Goal: Information Seeking & Learning: Learn about a topic

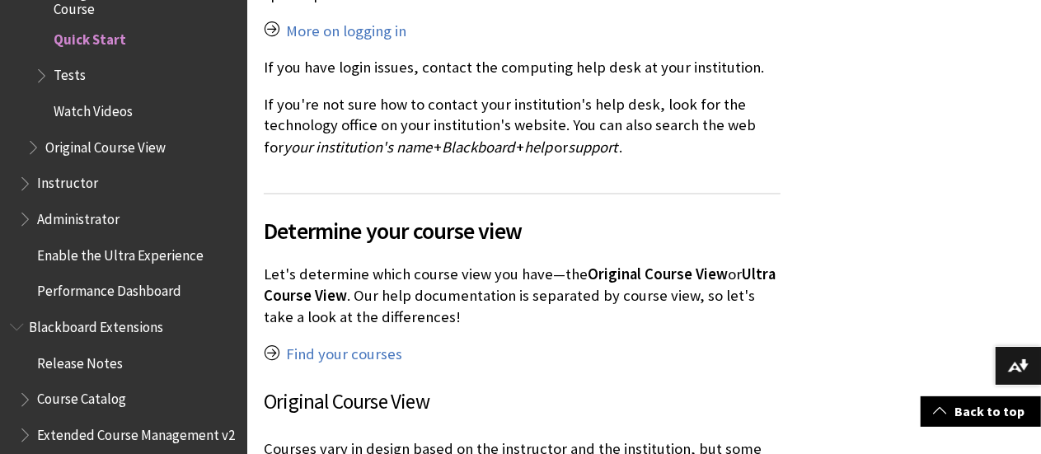
scroll to position [1443, 0]
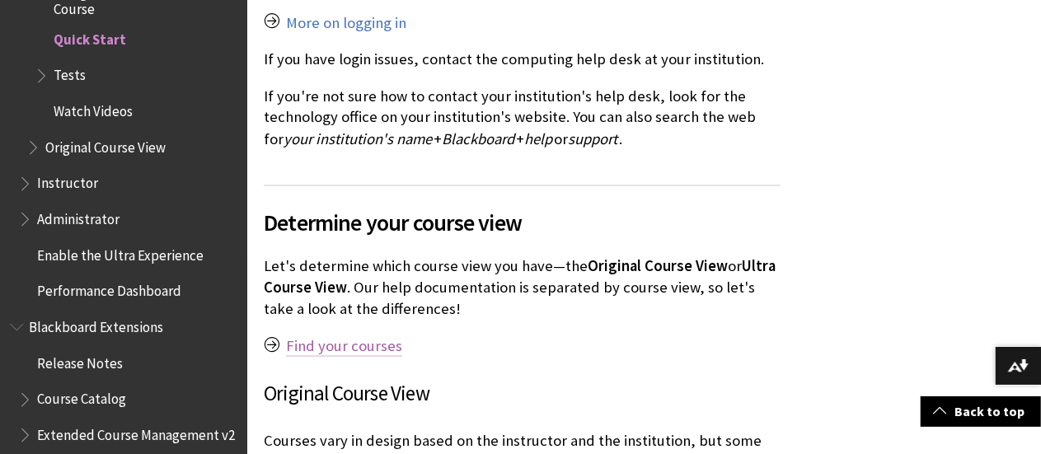
click at [354, 337] on link "Find your courses" at bounding box center [344, 347] width 116 height 20
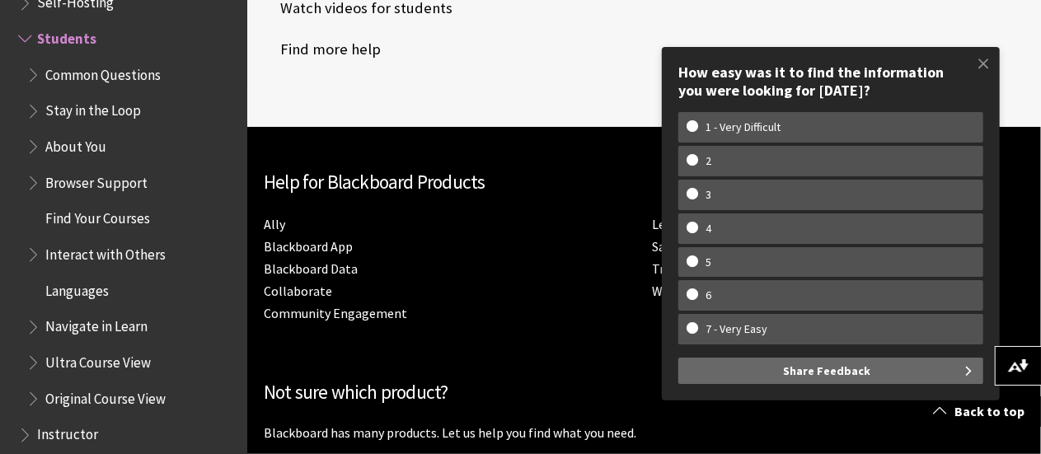
scroll to position [2442, 0]
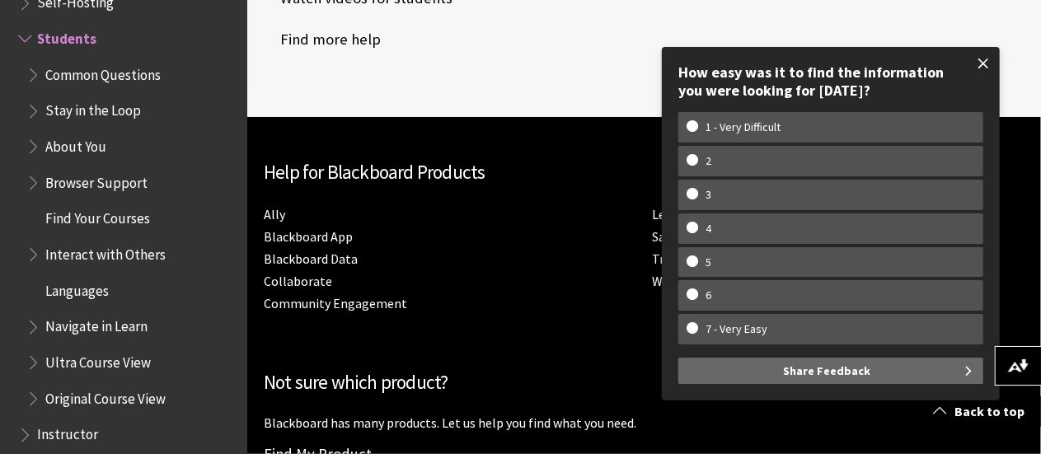
click at [989, 67] on span at bounding box center [983, 63] width 35 height 35
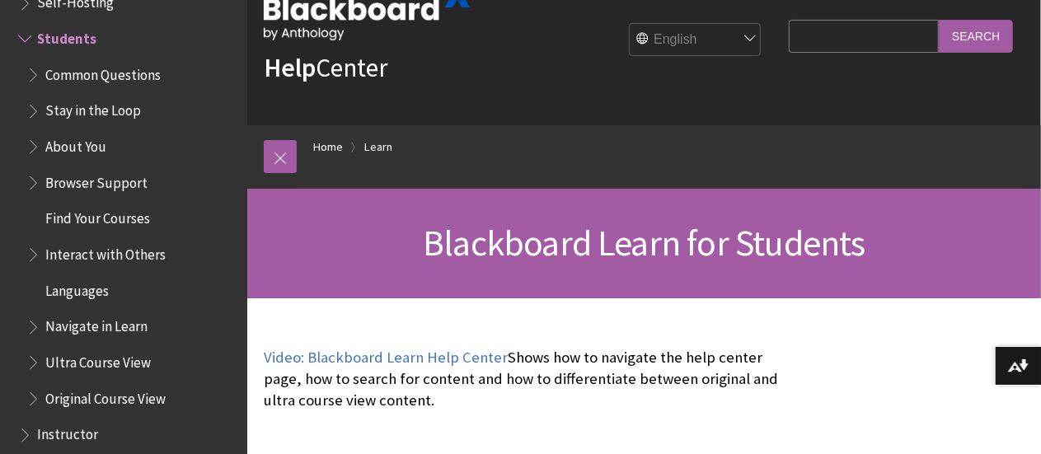
scroll to position [0, 0]
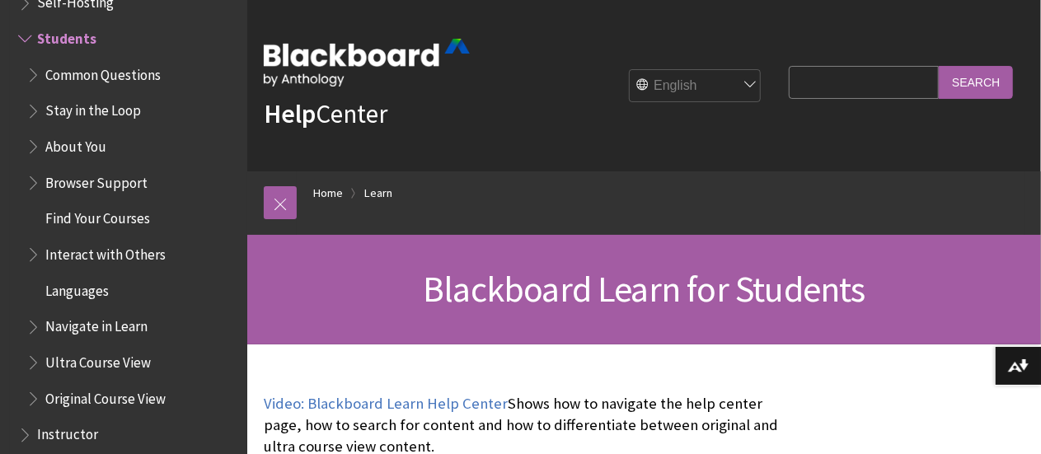
click at [89, 7] on span "Self-Hosting" at bounding box center [75, 0] width 77 height 22
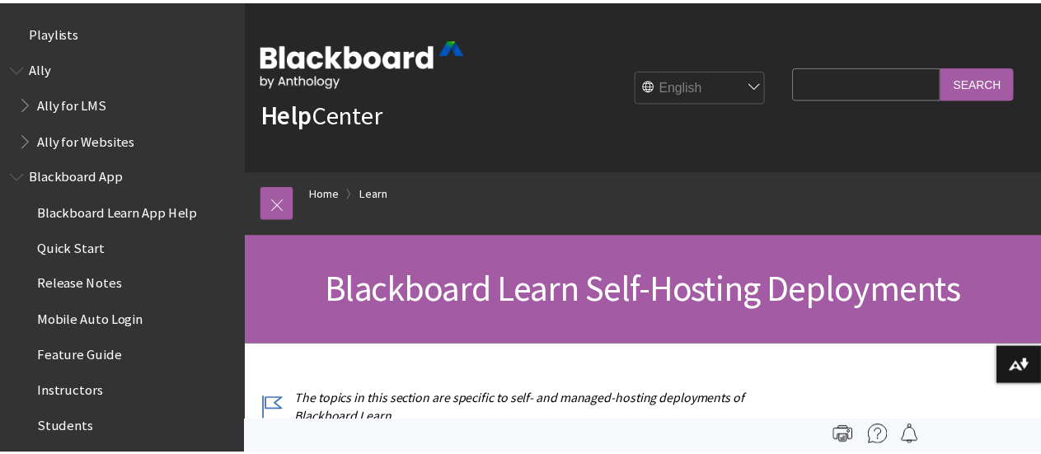
scroll to position [1552, 0]
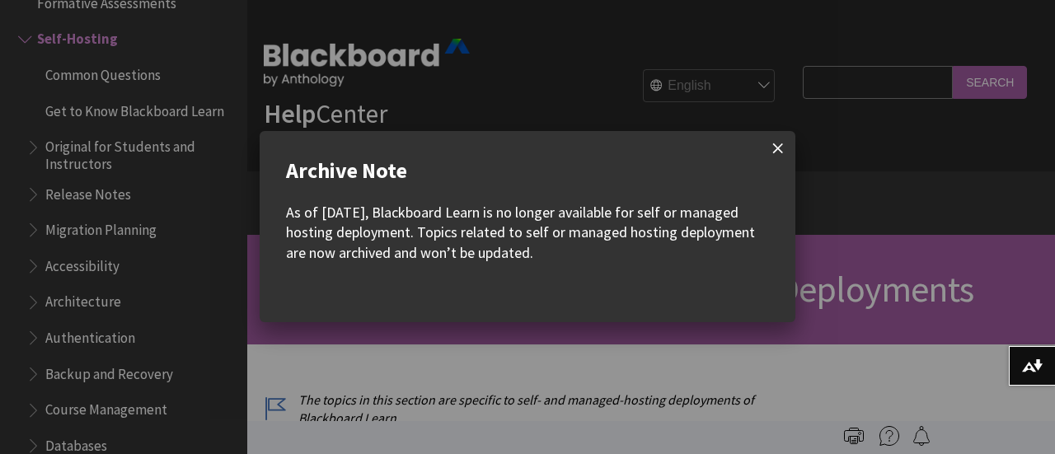
click at [778, 150] on span at bounding box center [778, 148] width 35 height 35
